Goal: Transaction & Acquisition: Book appointment/travel/reservation

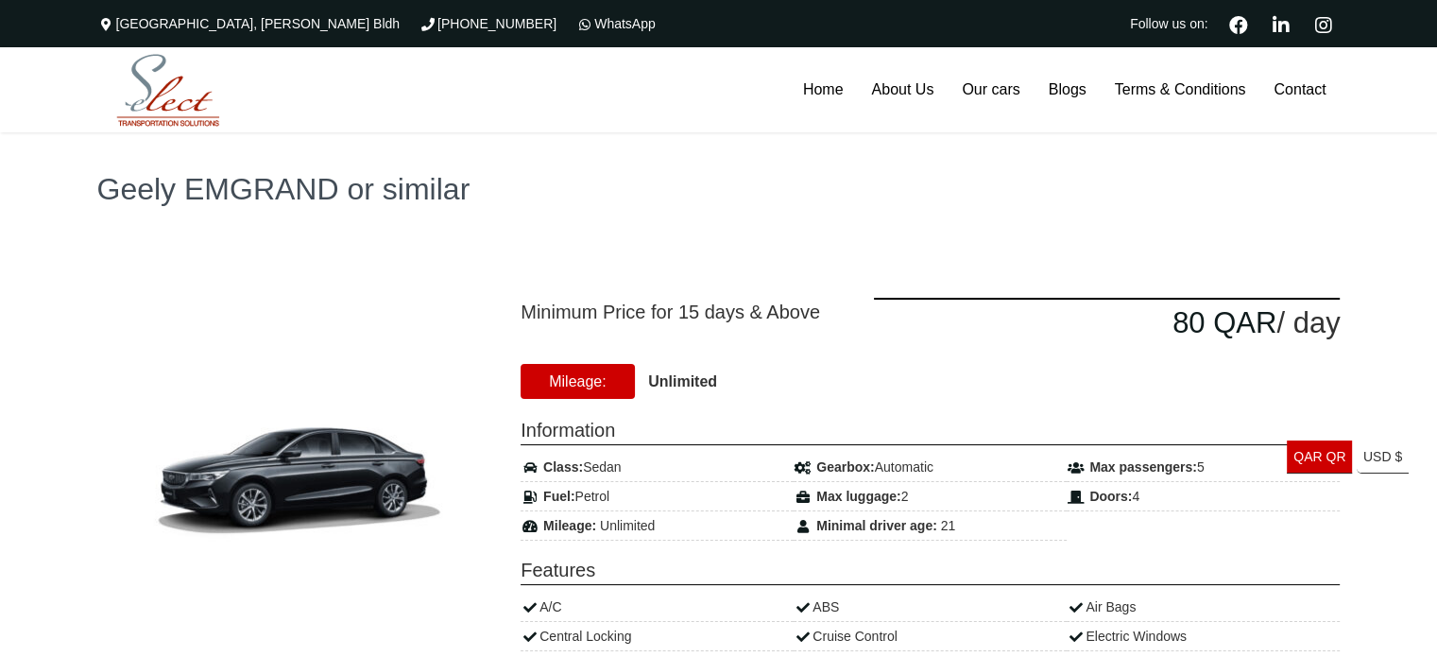
click at [759, 316] on span "Minimum Price for 15 days & Above" at bounding box center [683, 312] width 325 height 28
click at [1398, 460] on link "USD $ Europian Euro" at bounding box center [1383, 456] width 52 height 33
click at [504, 299] on div at bounding box center [295, 481] width 424 height 397
click at [622, 340] on div "Minimum Price for 15 days & Above" at bounding box center [682, 322] width 353 height 49
